Goal: Information Seeking & Learning: Understand process/instructions

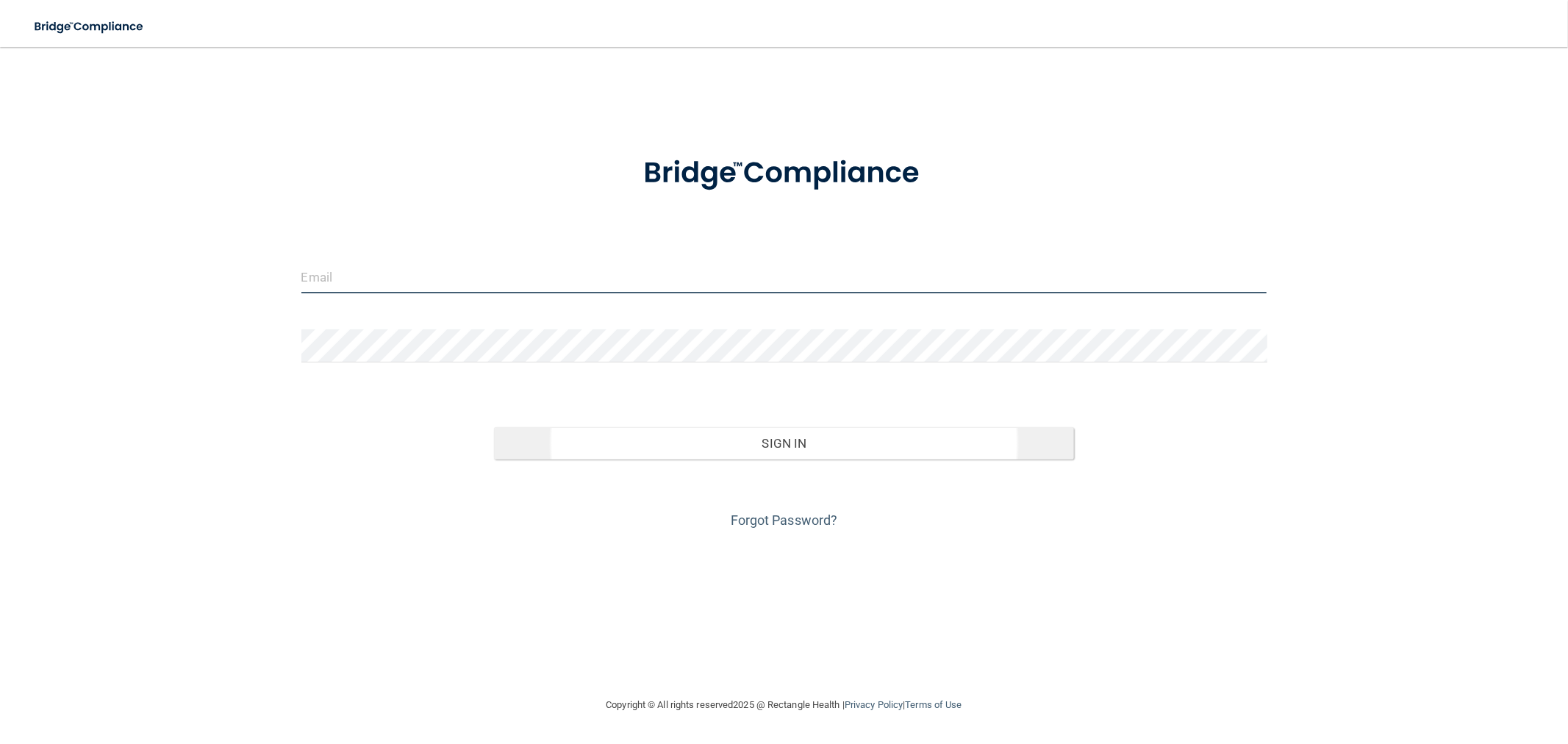
type input "[EMAIL_ADDRESS][DOMAIN_NAME]"
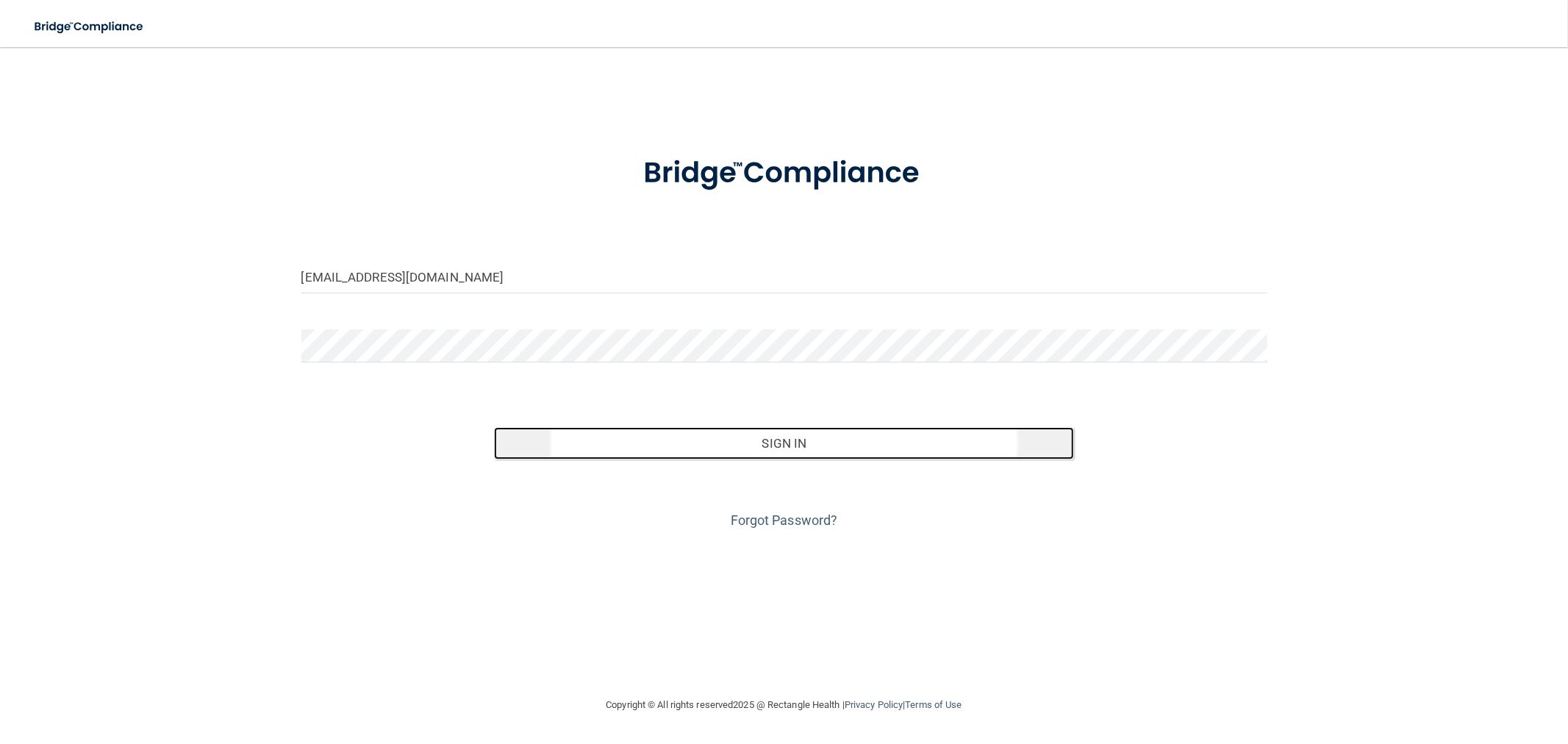
click at [886, 447] on button "Sign In" at bounding box center [784, 443] width 579 height 33
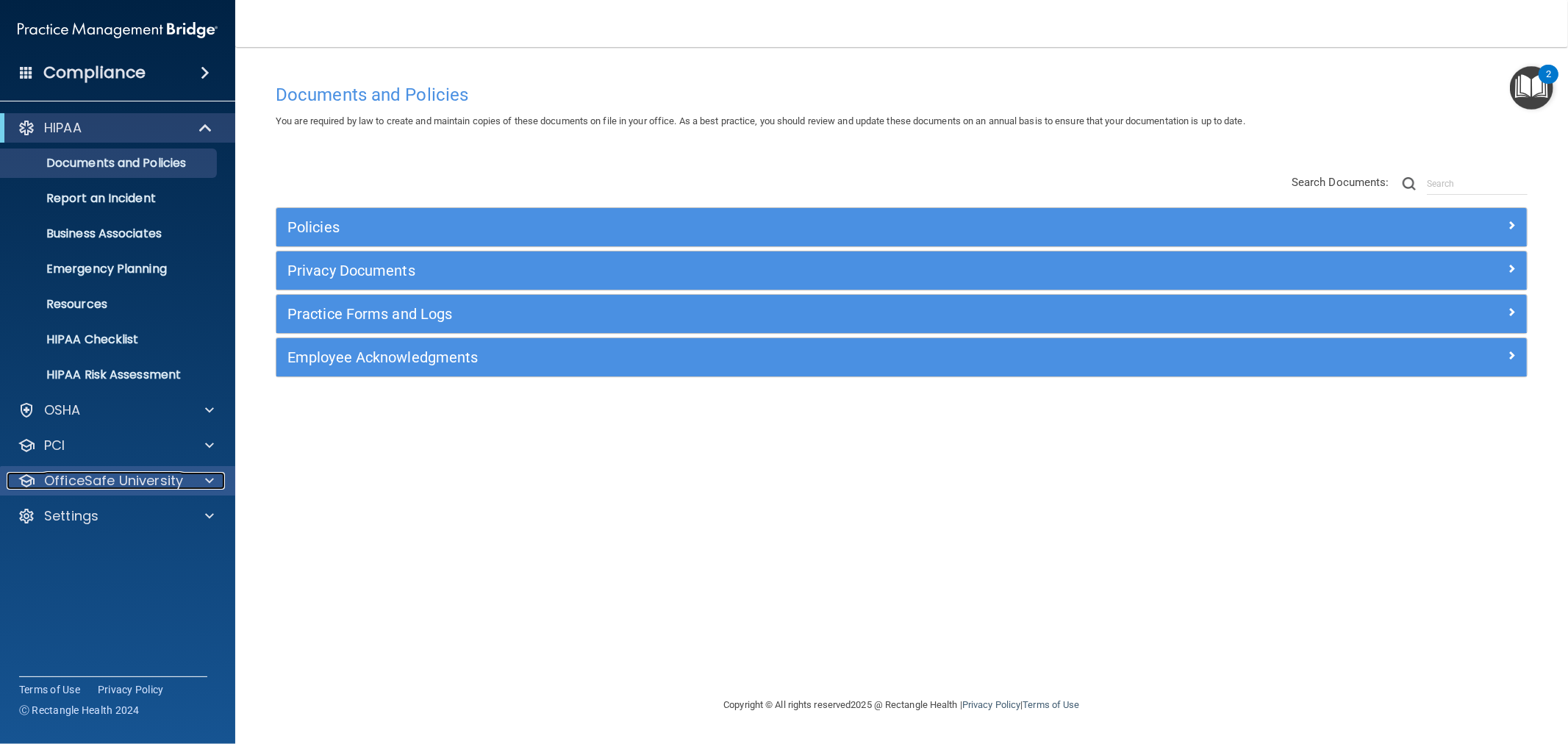
click at [167, 482] on p "OfficeSafe University" at bounding box center [113, 480] width 139 height 18
drag, startPoint x: 167, startPoint y: 482, endPoint x: 155, endPoint y: 482, distance: 12.0
click at [165, 482] on p "OfficeSafe University" at bounding box center [113, 480] width 139 height 18
click at [307, 423] on div "Documents and Policies You are required by law to create and maintain copies of…" at bounding box center [902, 386] width 1274 height 619
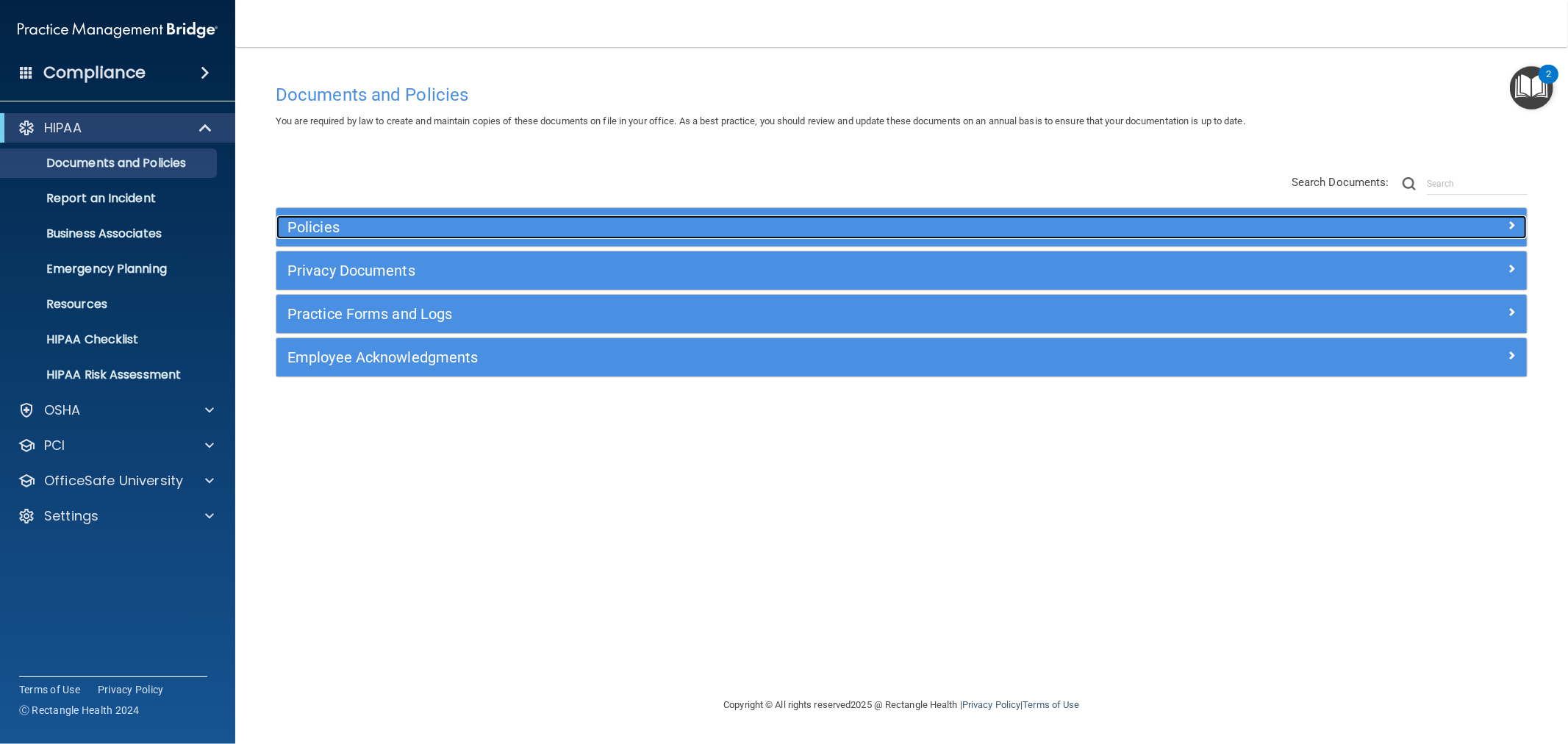
click at [819, 231] on h5 "Policies" at bounding box center [745, 227] width 916 height 16
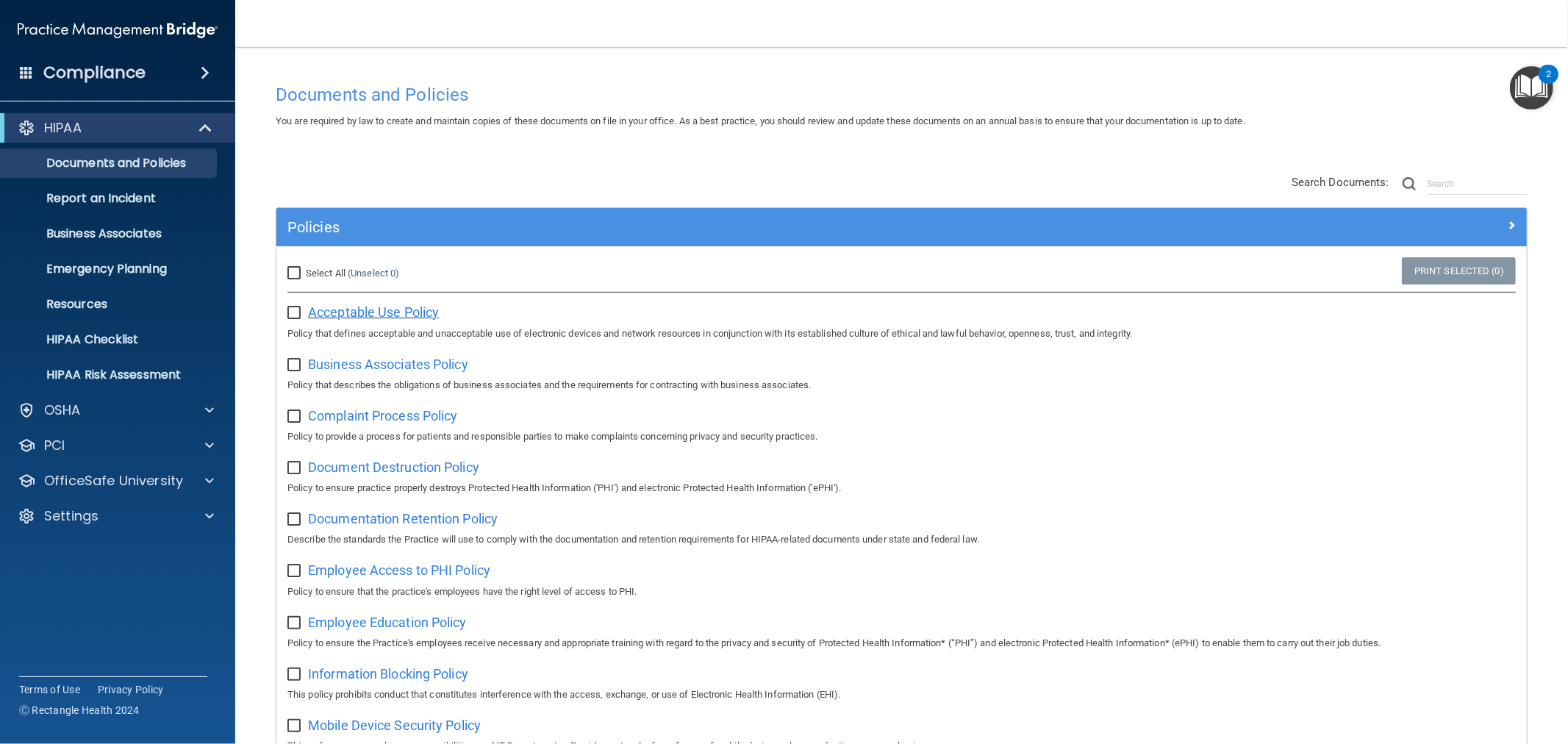
click at [360, 310] on span "Acceptable Use Policy" at bounding box center [373, 311] width 131 height 16
